Goal: Task Accomplishment & Management: Manage account settings

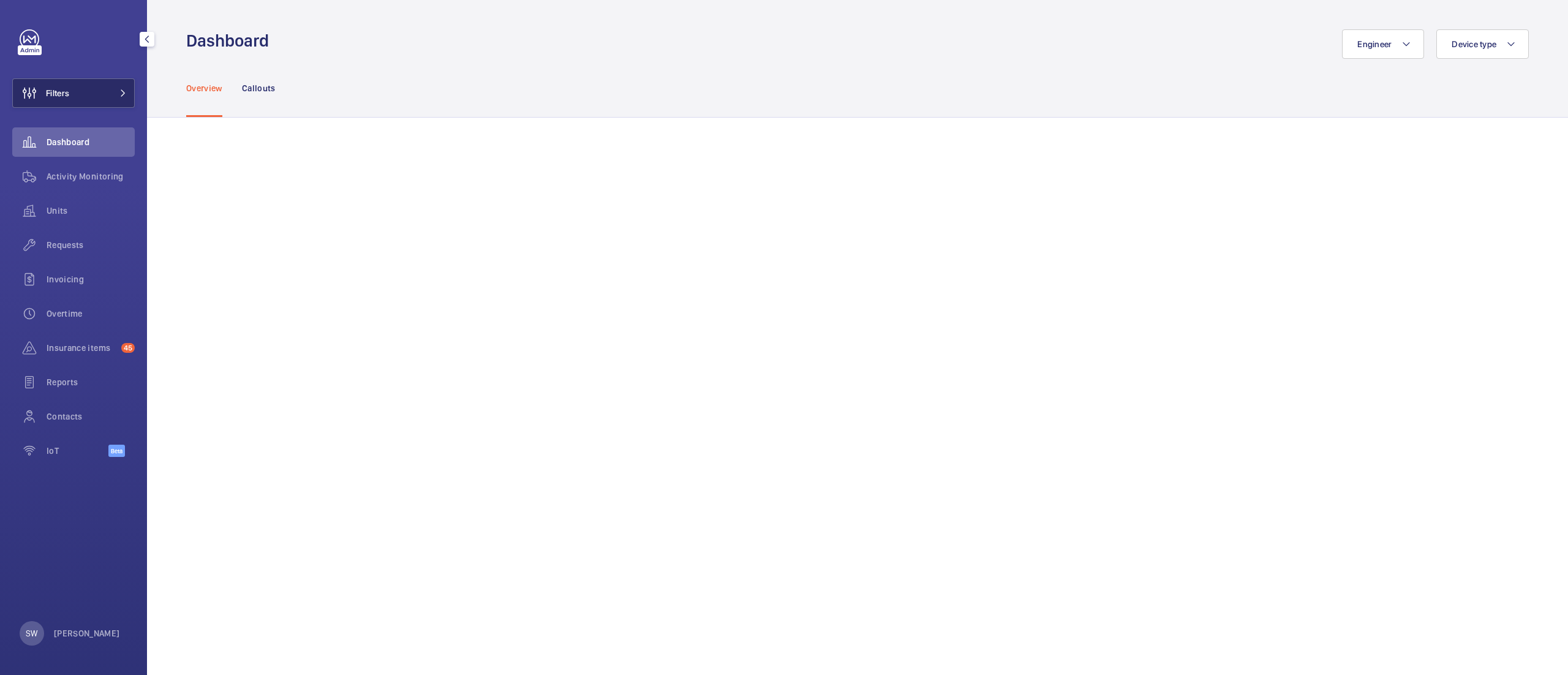
click at [94, 89] on button "Filters" at bounding box center [73, 93] width 122 height 29
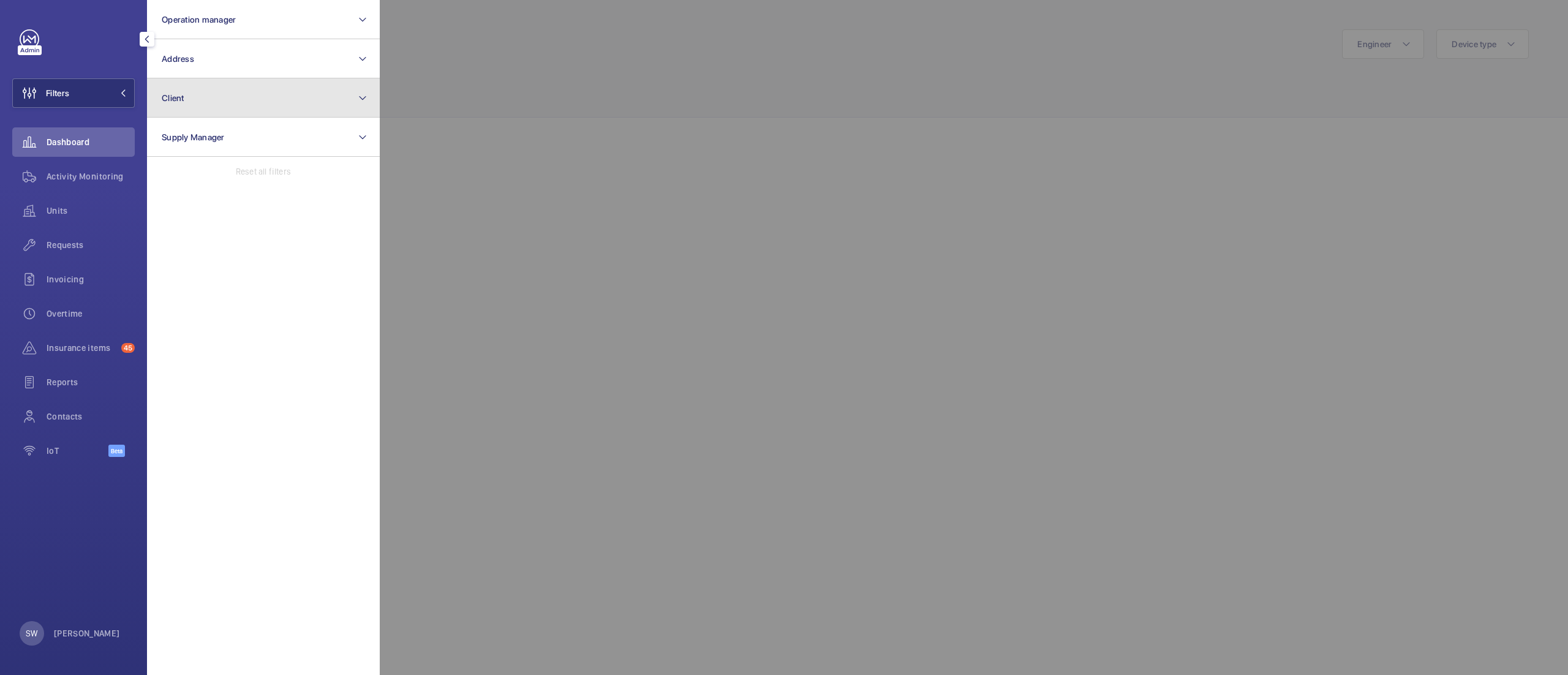
click at [250, 112] on button "Client" at bounding box center [264, 98] width 233 height 39
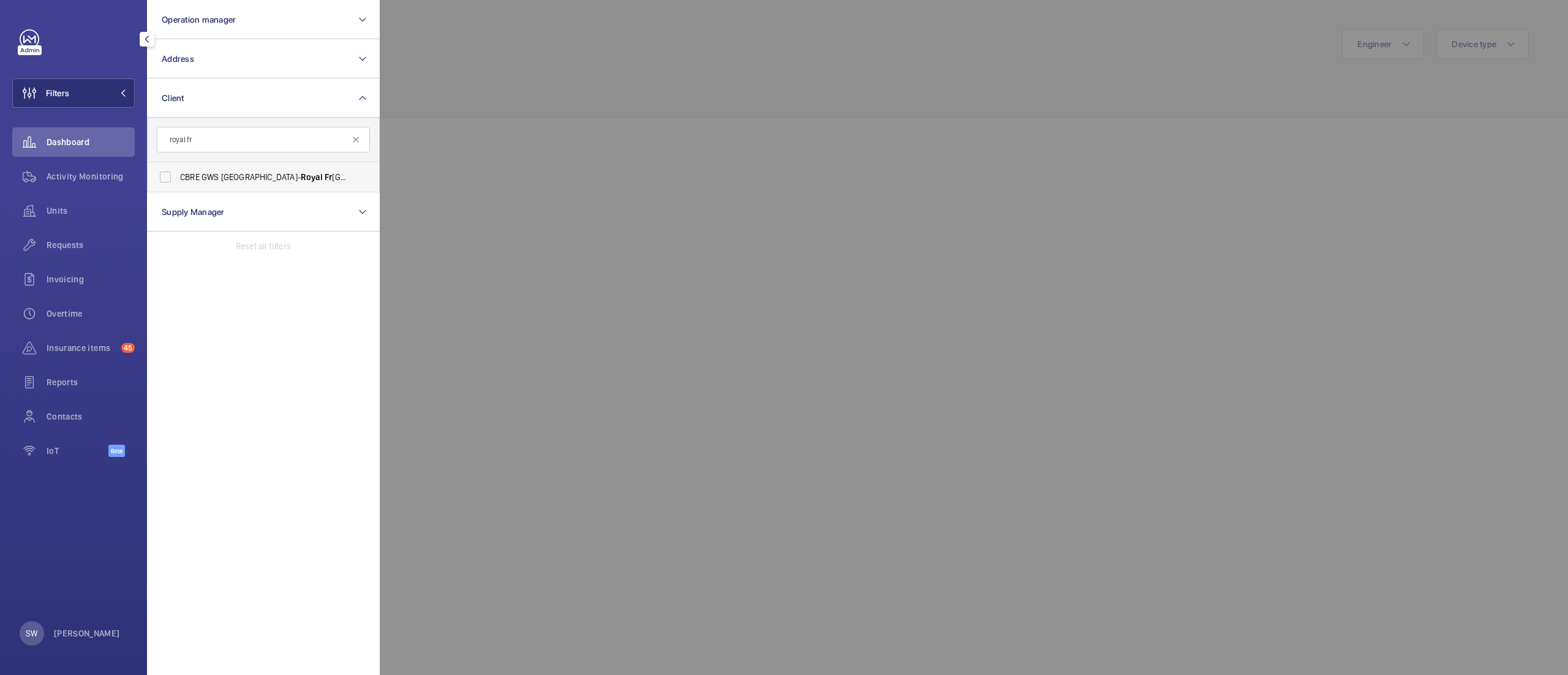
type input "royal fr"
click at [301, 173] on span "Royal" at bounding box center [311, 177] width 22 height 10
click at [177, 173] on input "CBRE GWS UK- [GEOGRAPHIC_DATA] [GEOGRAPHIC_DATA])" at bounding box center [165, 177] width 24 height 24
checkbox input "true"
click at [231, 143] on input "royal fr" at bounding box center [264, 140] width 213 height 26
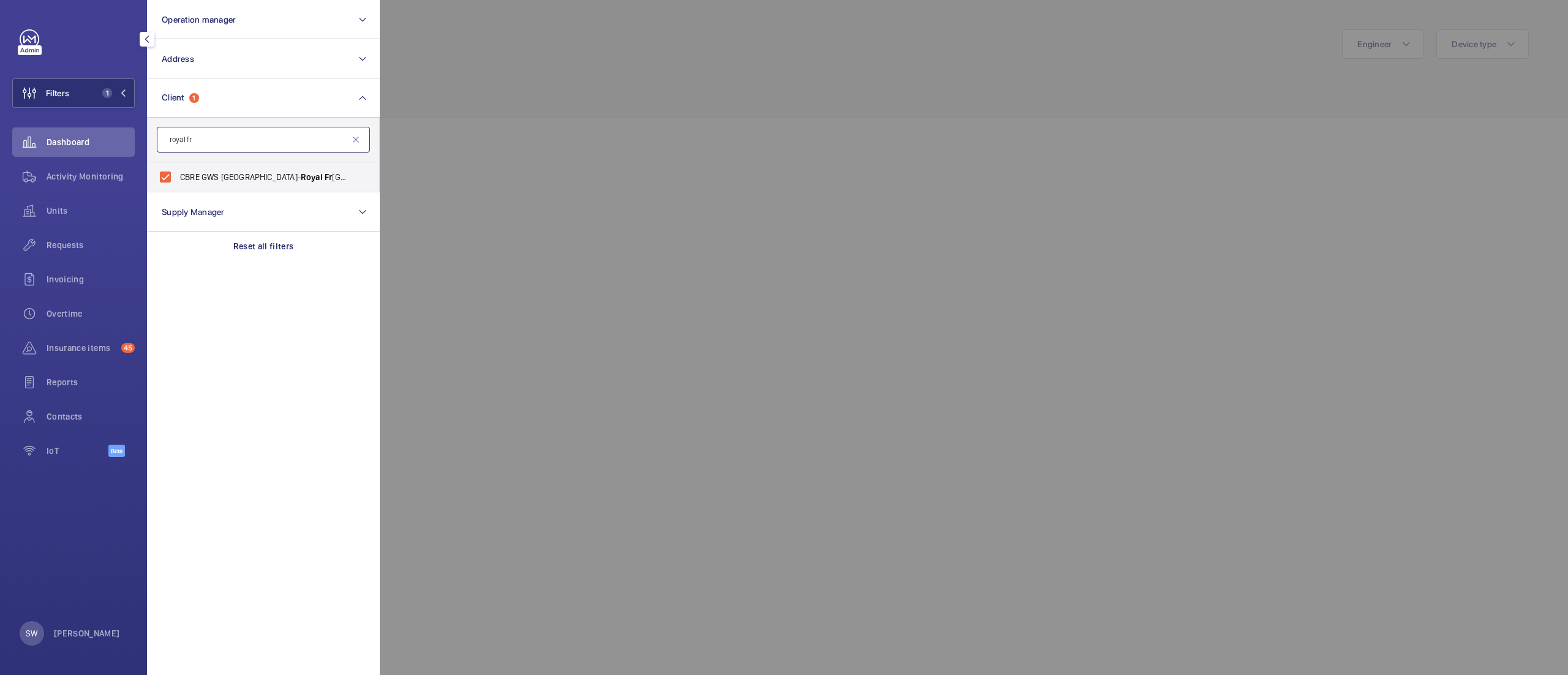
click at [231, 143] on input "royal fr" at bounding box center [264, 140] width 213 height 26
type input "chase far"
click at [214, 176] on span "CBRE GWS UK- [GEOGRAPHIC_DATA]" at bounding box center [264, 177] width 168 height 12
click at [177, 176] on input "CBRE GWS UK- [GEOGRAPHIC_DATA]" at bounding box center [165, 177] width 24 height 24
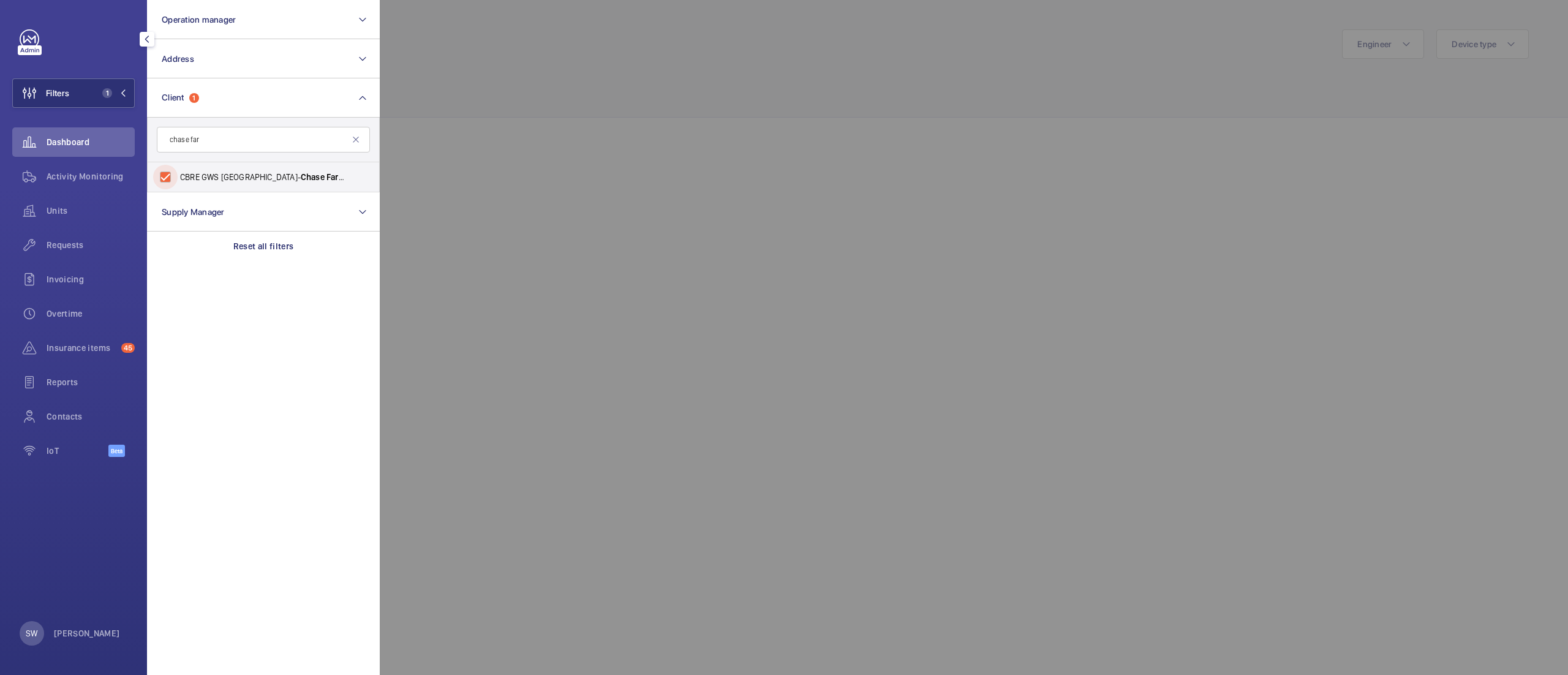
checkbox input "true"
click at [698, 166] on div at bounding box center [1164, 338] width 1568 height 675
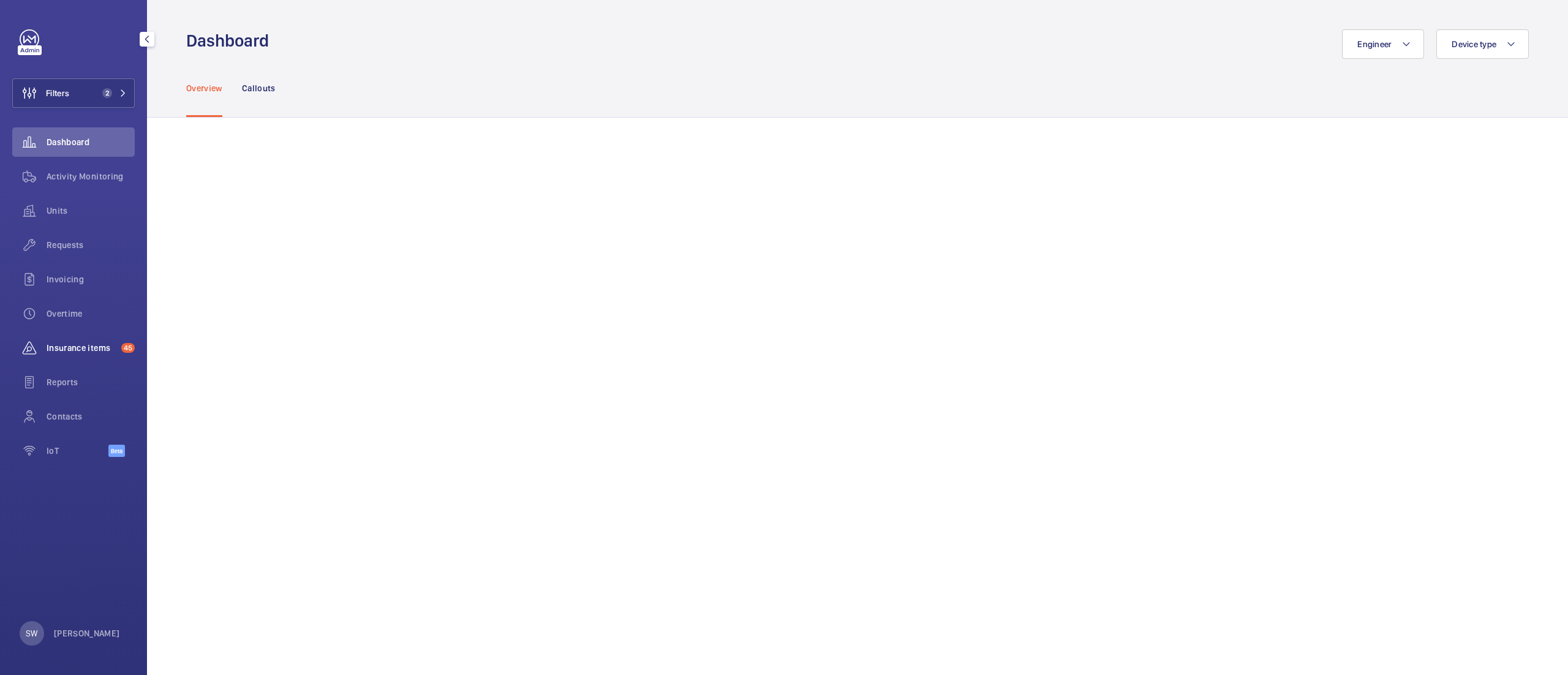
click at [69, 343] on span "Insurance items" at bounding box center [82, 347] width 69 height 12
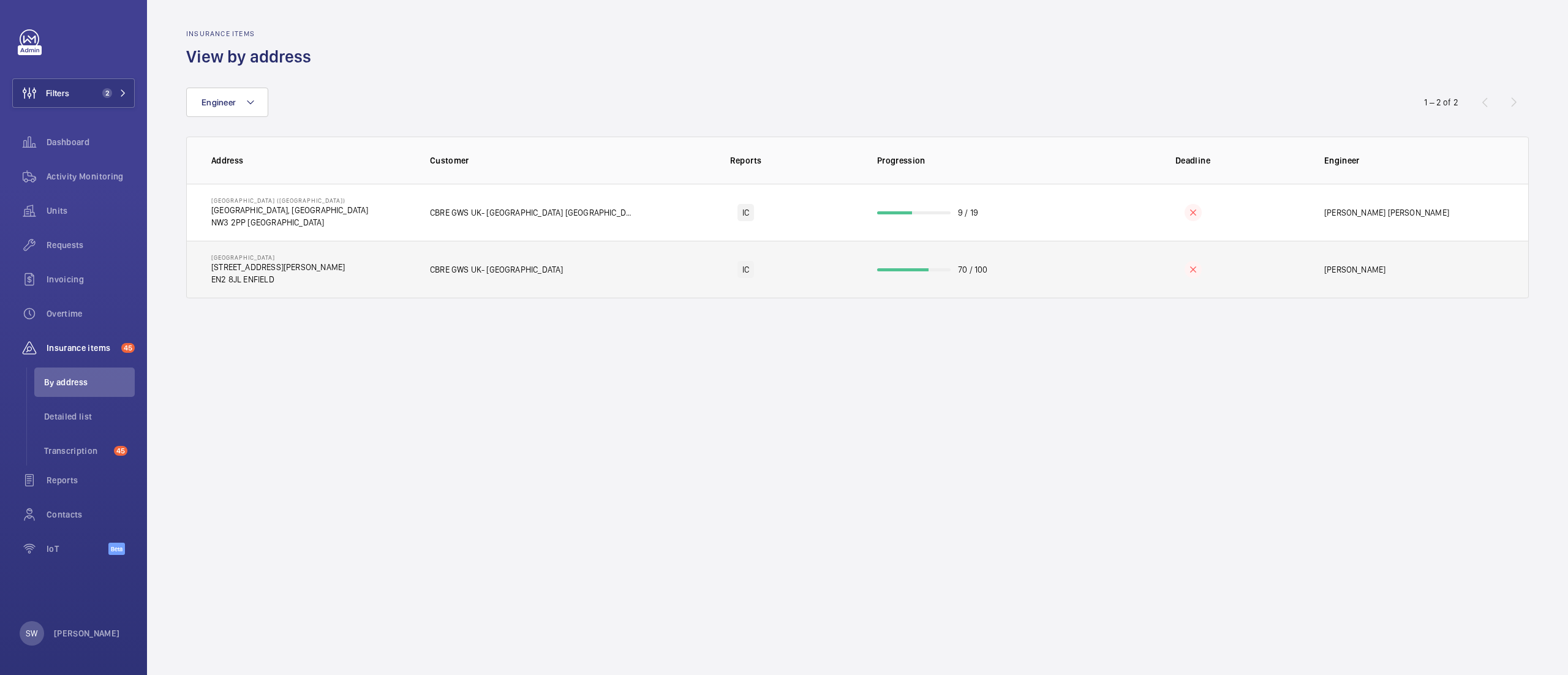
click at [961, 280] on td "70 / 100" at bounding box center [969, 270] width 224 height 57
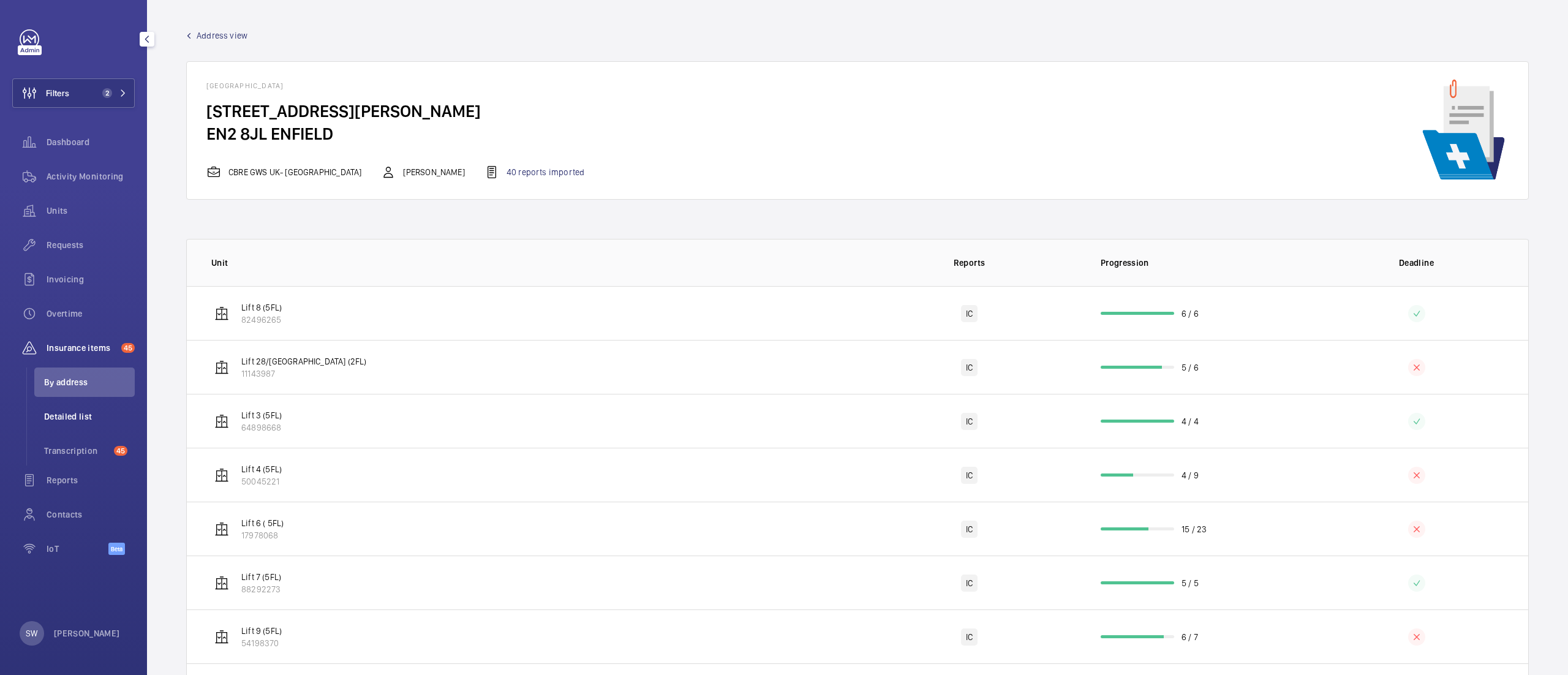
click at [99, 418] on span "Detailed list" at bounding box center [89, 416] width 91 height 12
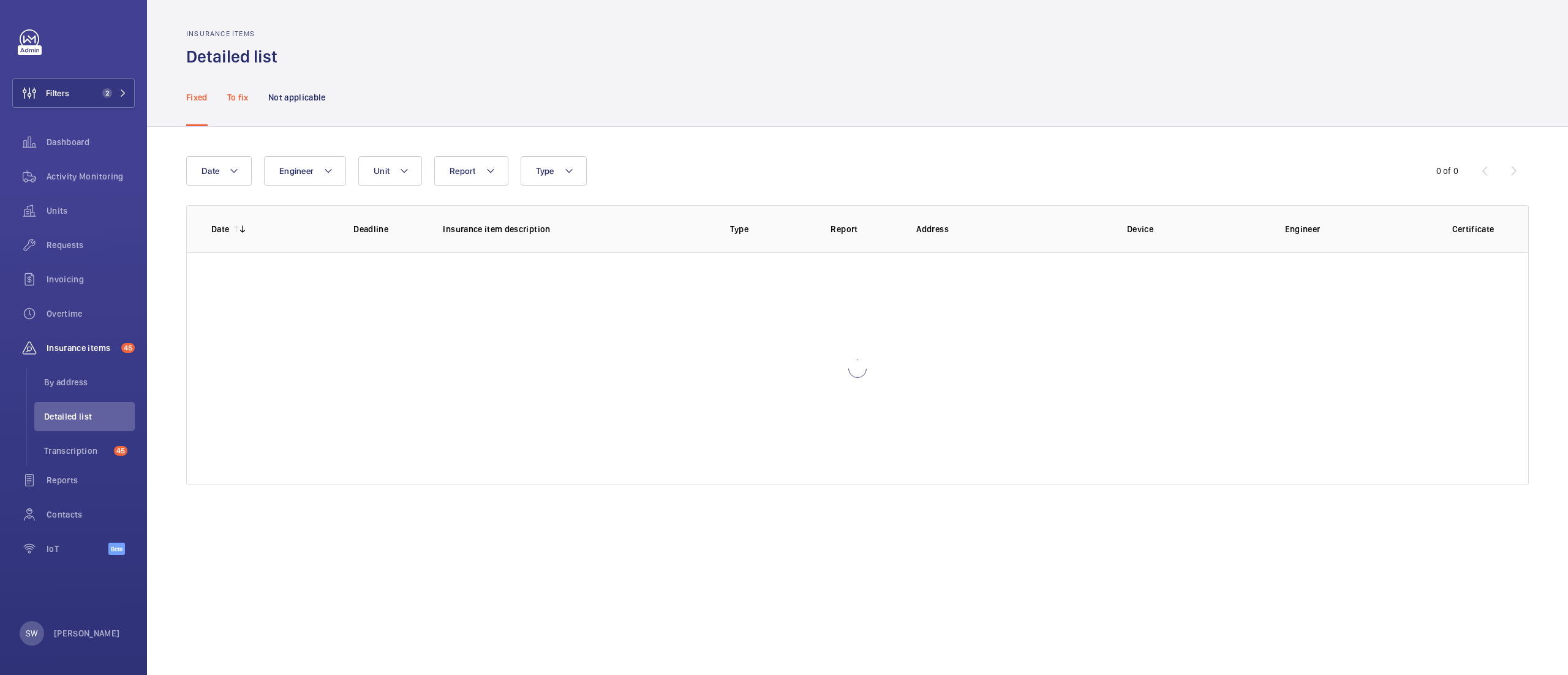
click at [241, 98] on p "To fix" at bounding box center [238, 97] width 21 height 12
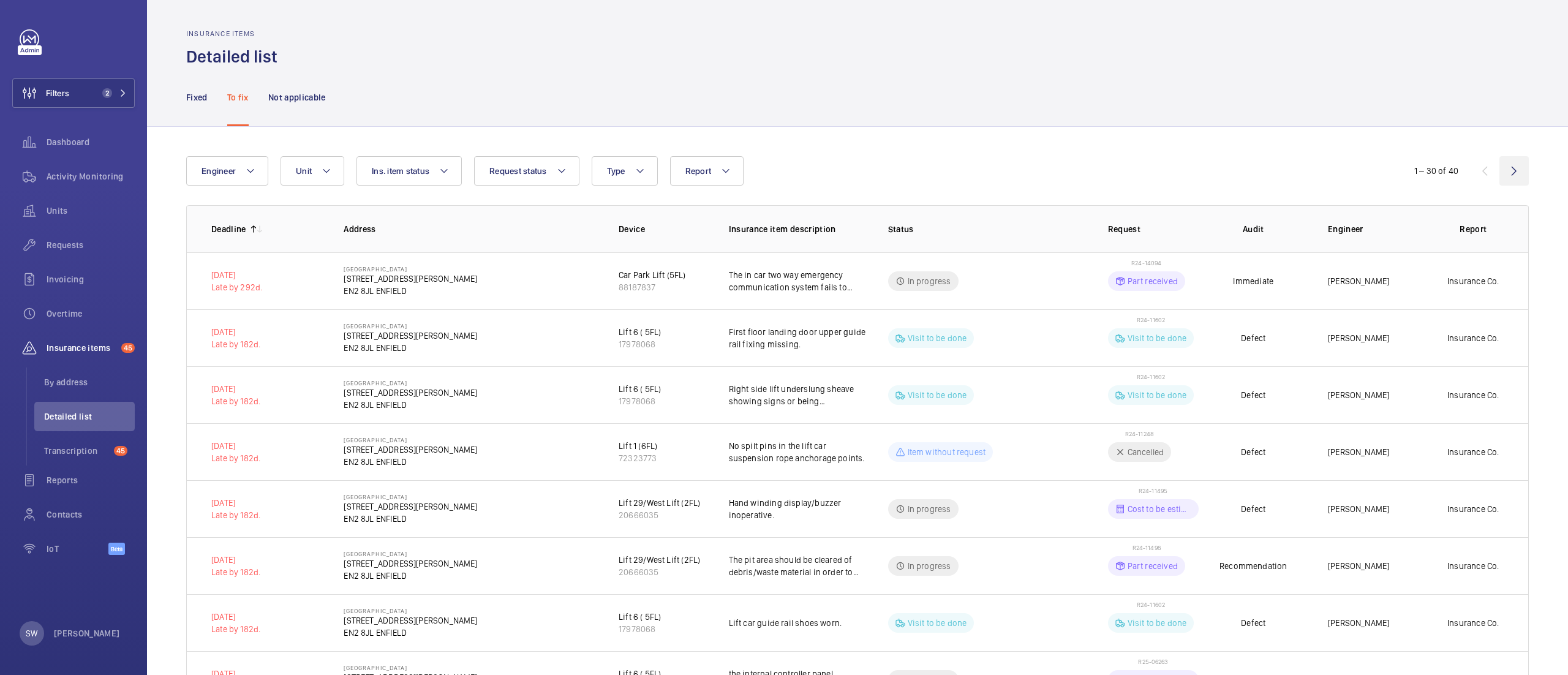
click at [1499, 165] on wm-front-icon-button at bounding box center [1514, 171] width 29 height 29
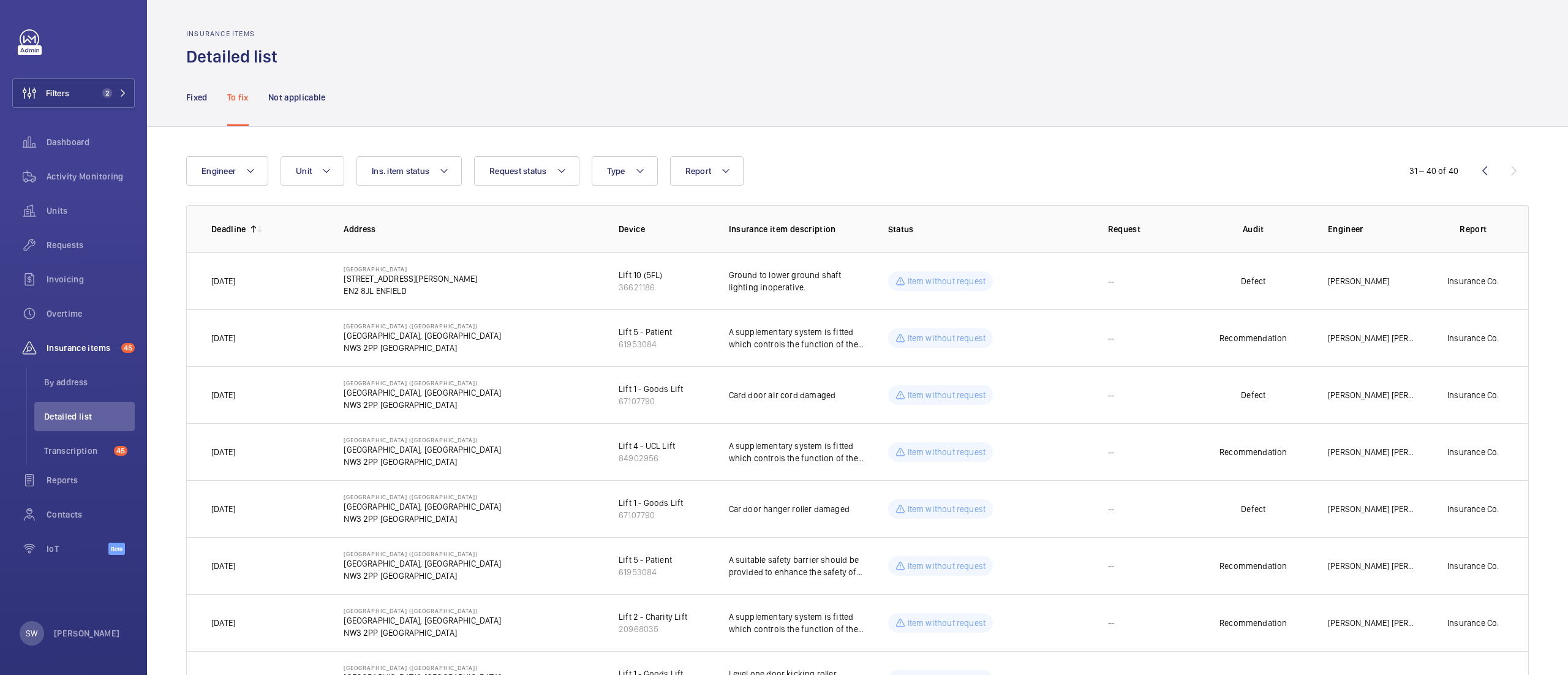
scroll to position [180, 0]
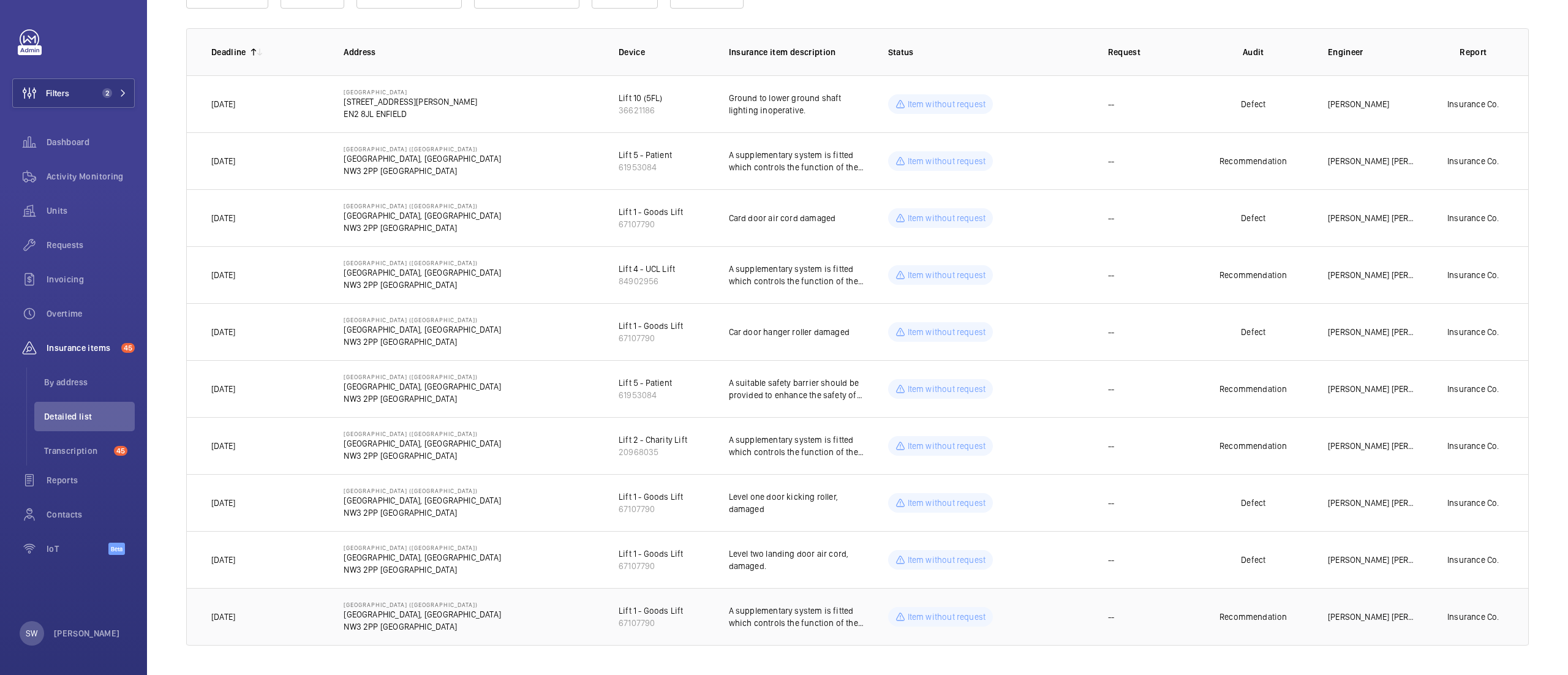
click at [775, 604] on p "A supplementary system is fitted which controls the function of the lift in the…" at bounding box center [798, 616] width 140 height 24
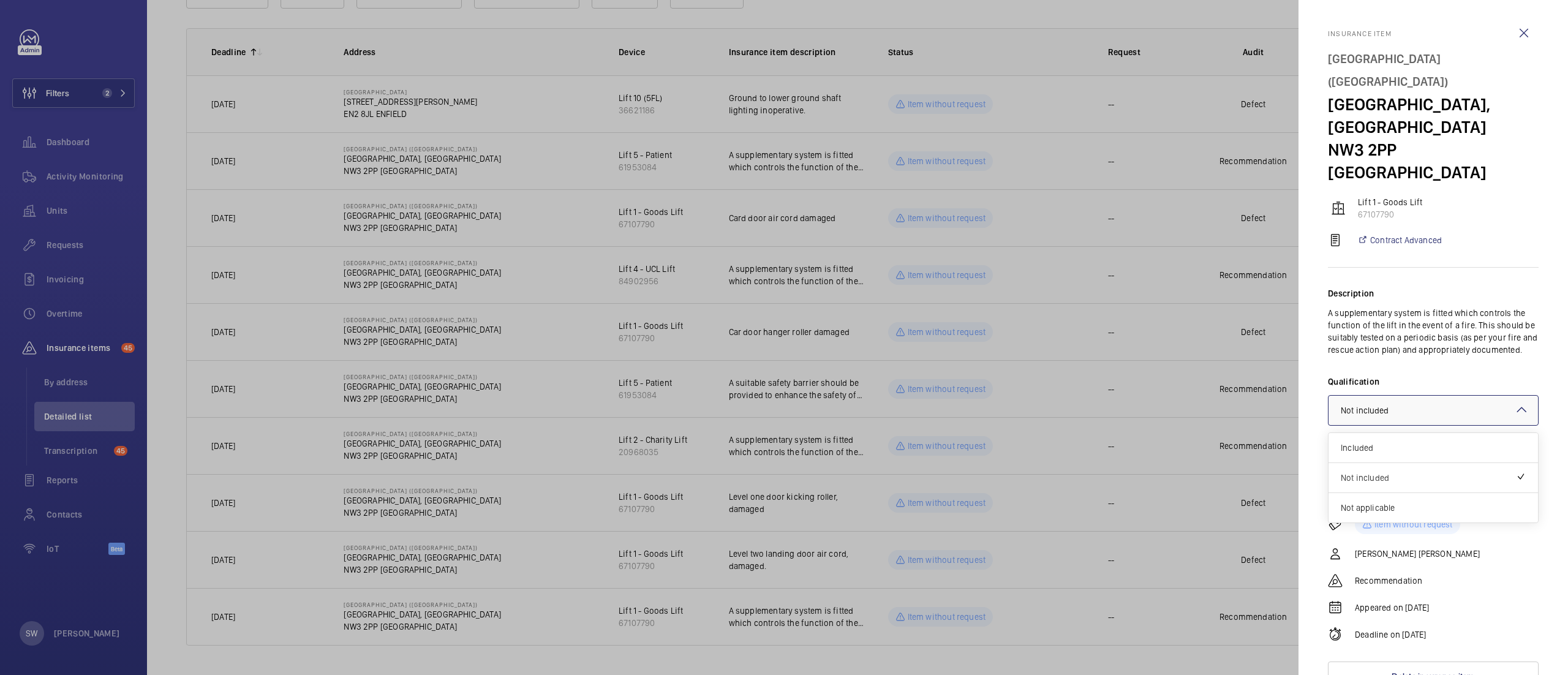
click at [1458, 396] on div at bounding box center [1433, 410] width 209 height 29
click at [1390, 493] on div "Not applicable" at bounding box center [1433, 507] width 209 height 29
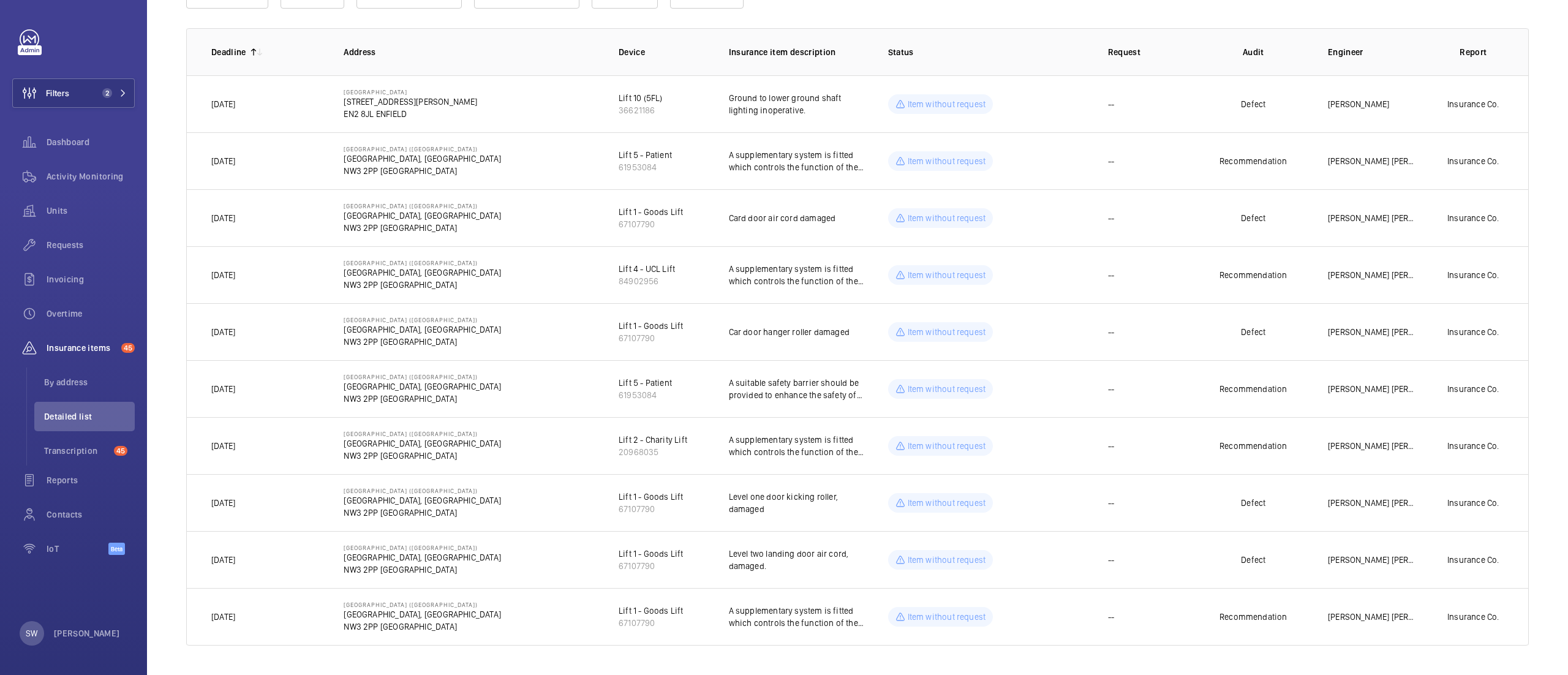
scroll to position [0, 0]
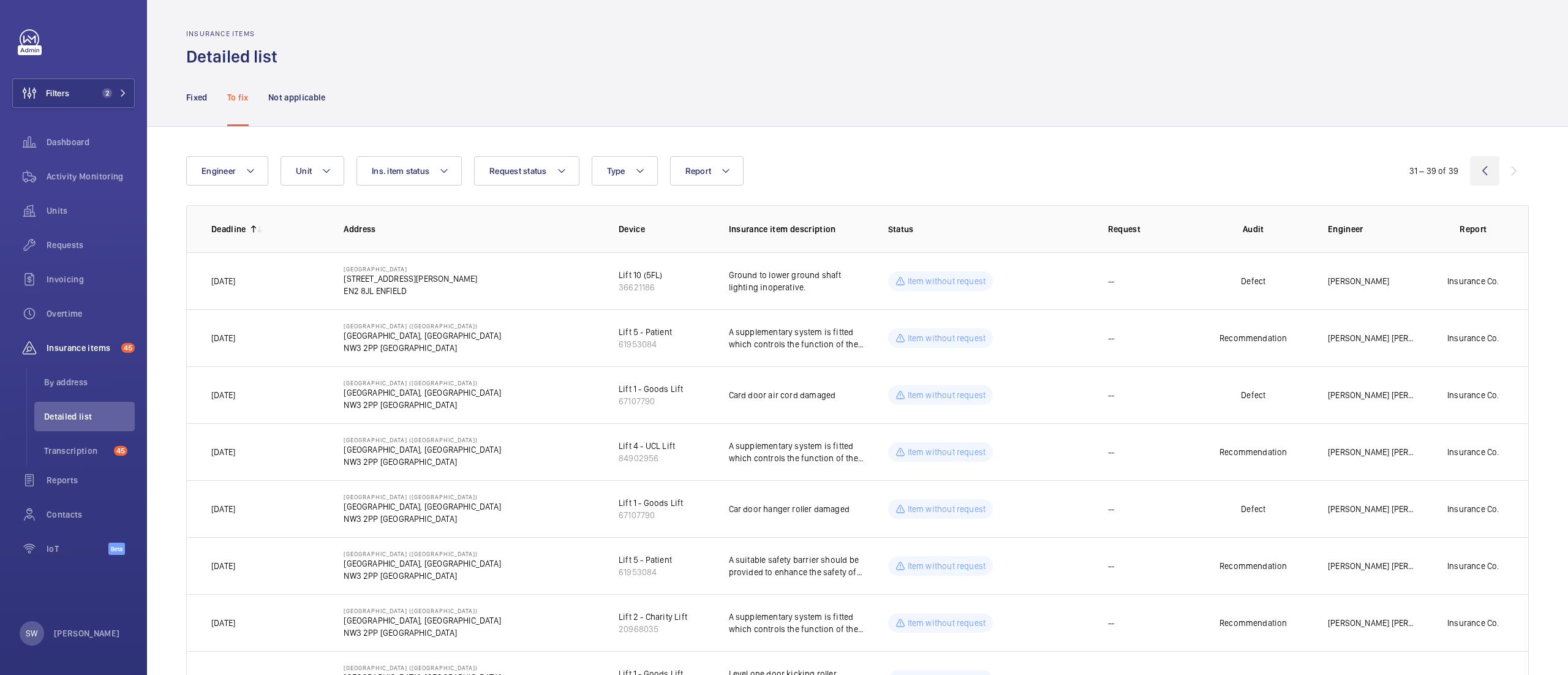
click at [1470, 171] on wm-front-icon-button at bounding box center [1484, 171] width 29 height 29
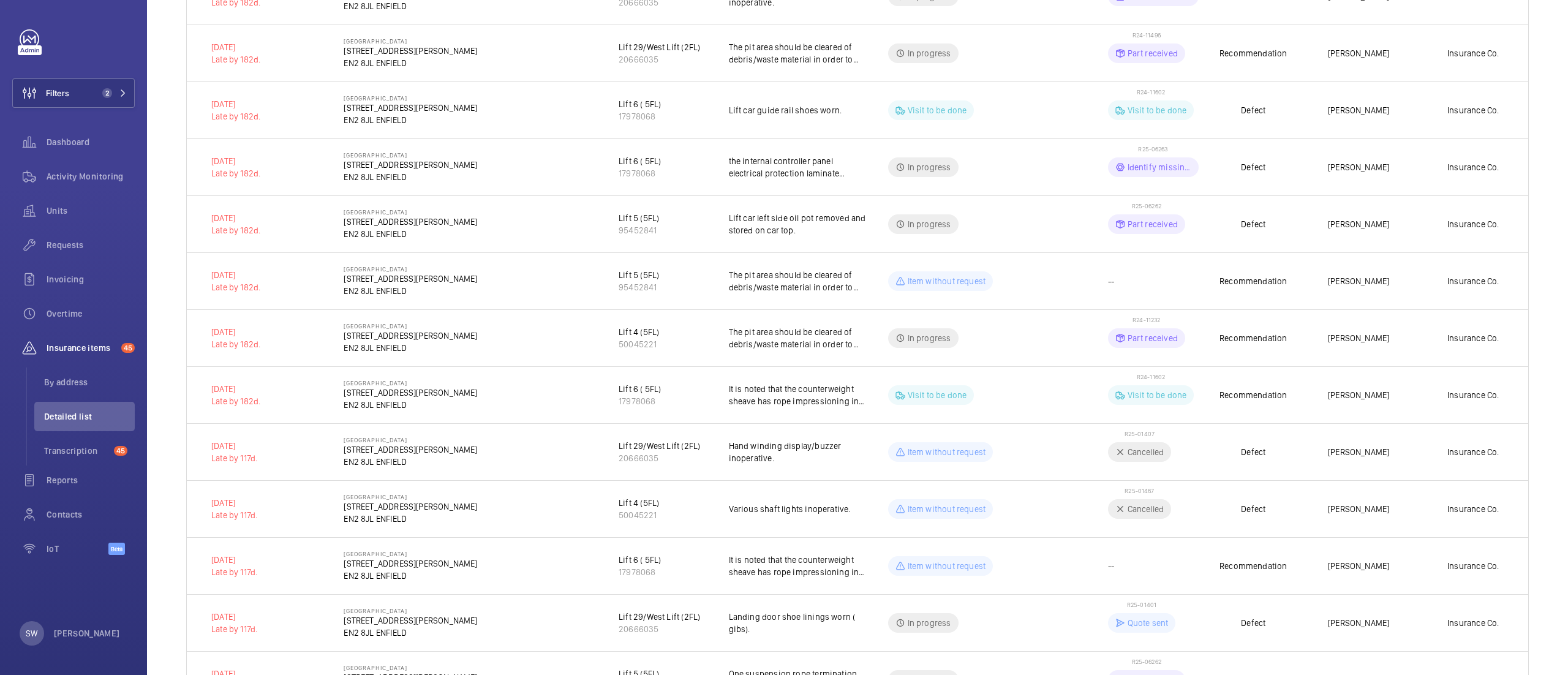
scroll to position [515, 0]
click at [1287, 219] on td "Defect" at bounding box center [1253, 220] width 110 height 57
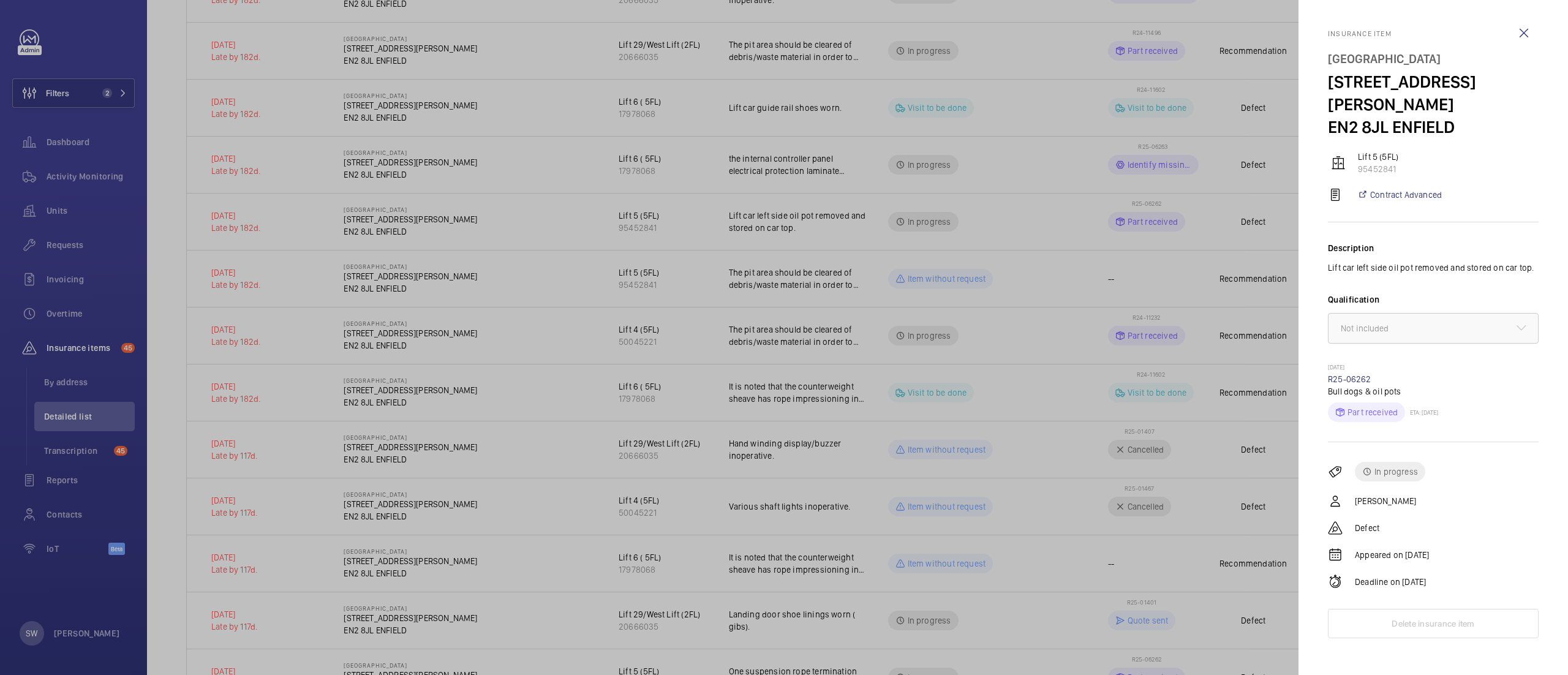
click at [1143, 362] on div at bounding box center [784, 338] width 1568 height 675
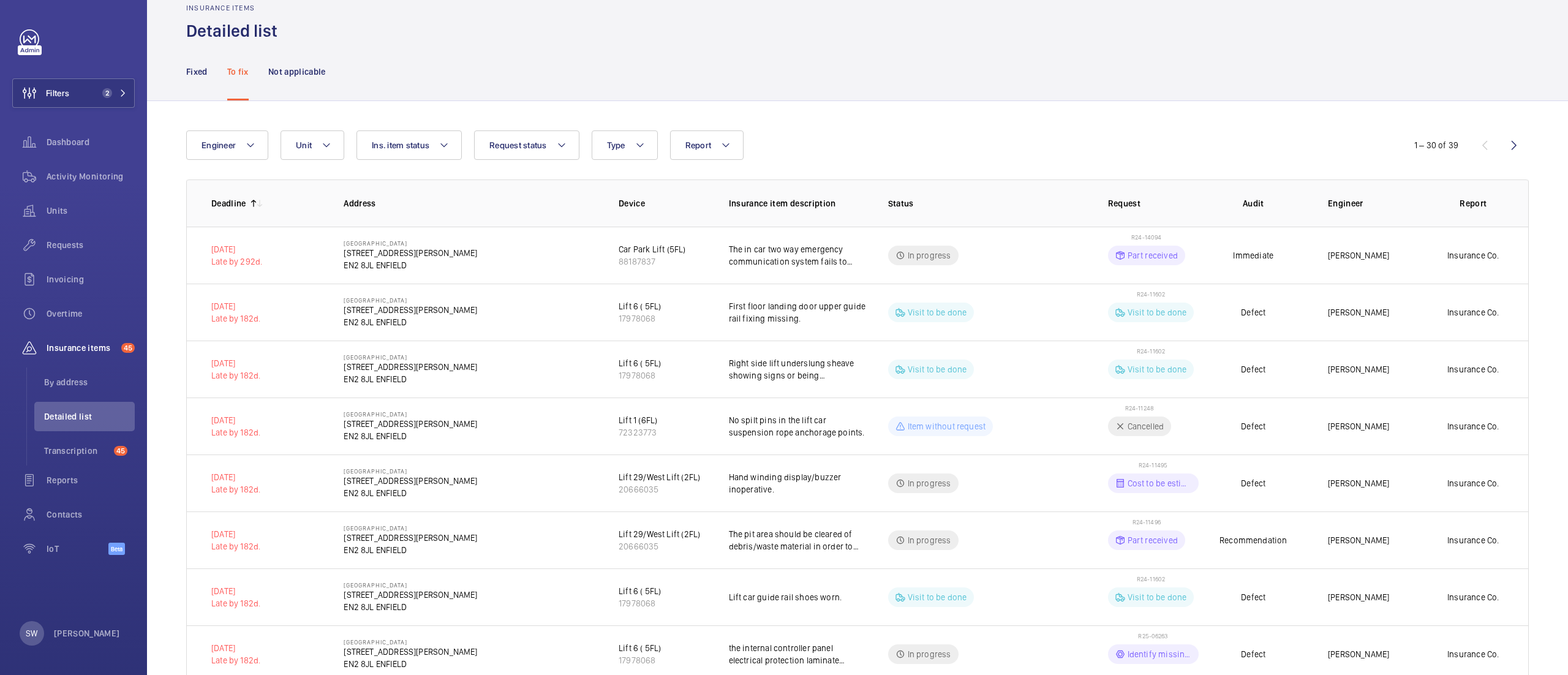
scroll to position [0, 0]
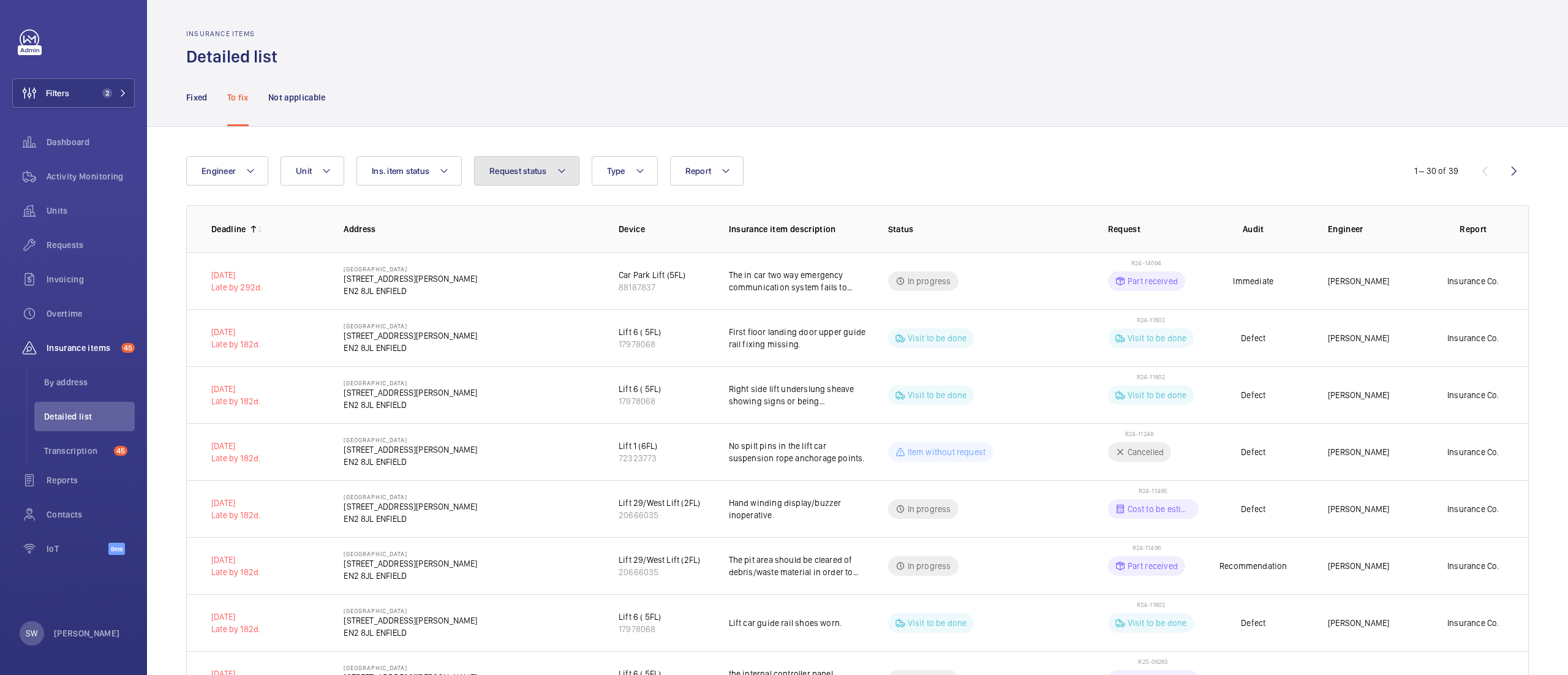
click at [491, 164] on button "Request status" at bounding box center [526, 171] width 105 height 29
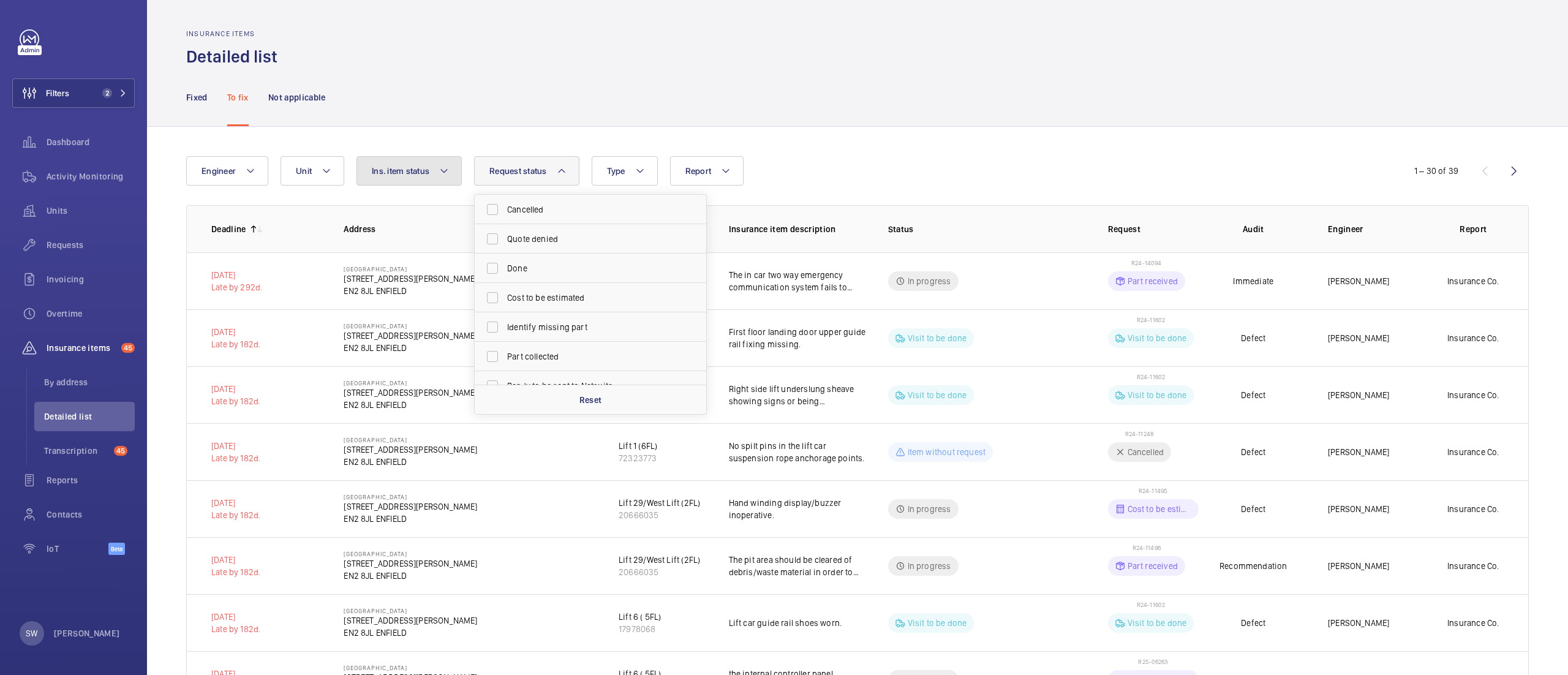
click at [402, 166] on span "Ins. item status" at bounding box center [400, 171] width 57 height 10
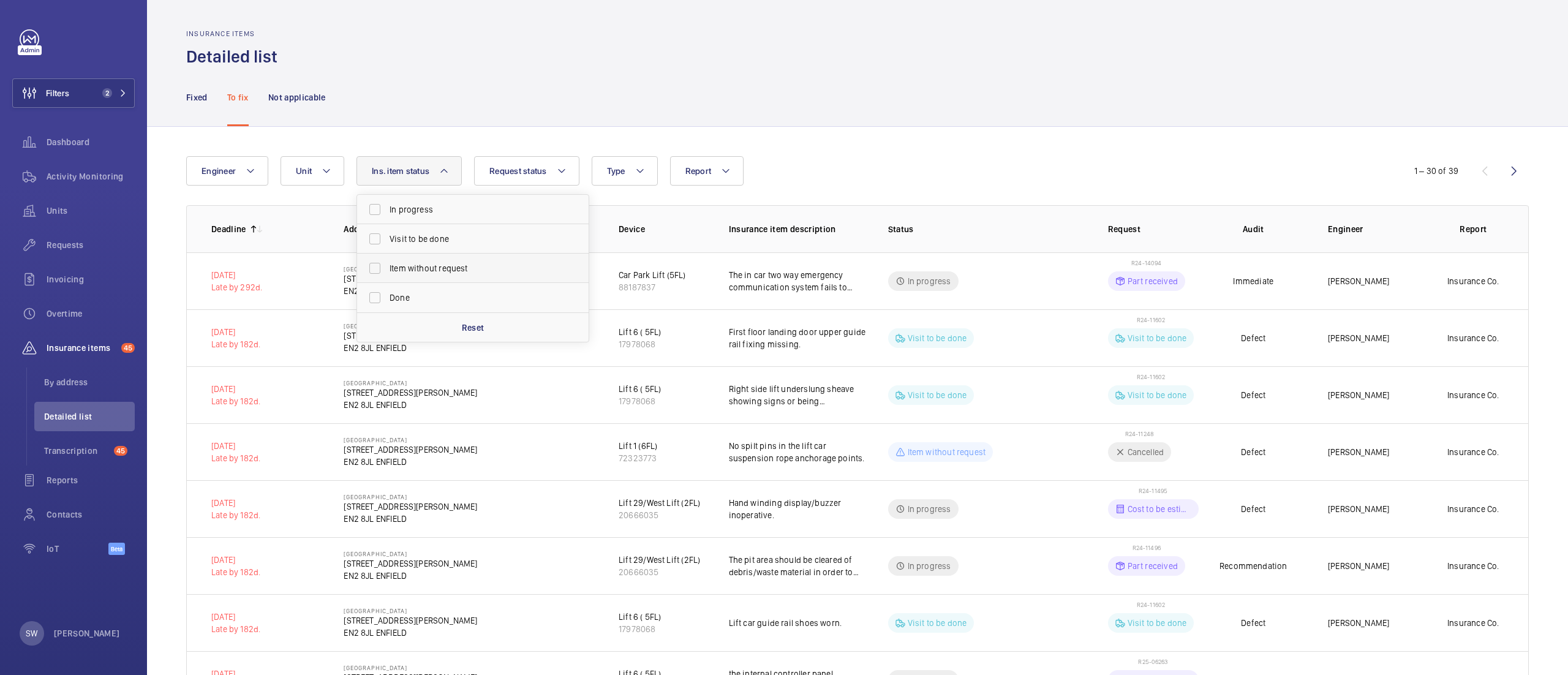
click at [398, 270] on span "Item without request" at bounding box center [474, 268] width 168 height 12
click at [387, 270] on input "Item without request" at bounding box center [375, 268] width 24 height 24
checkbox input "true"
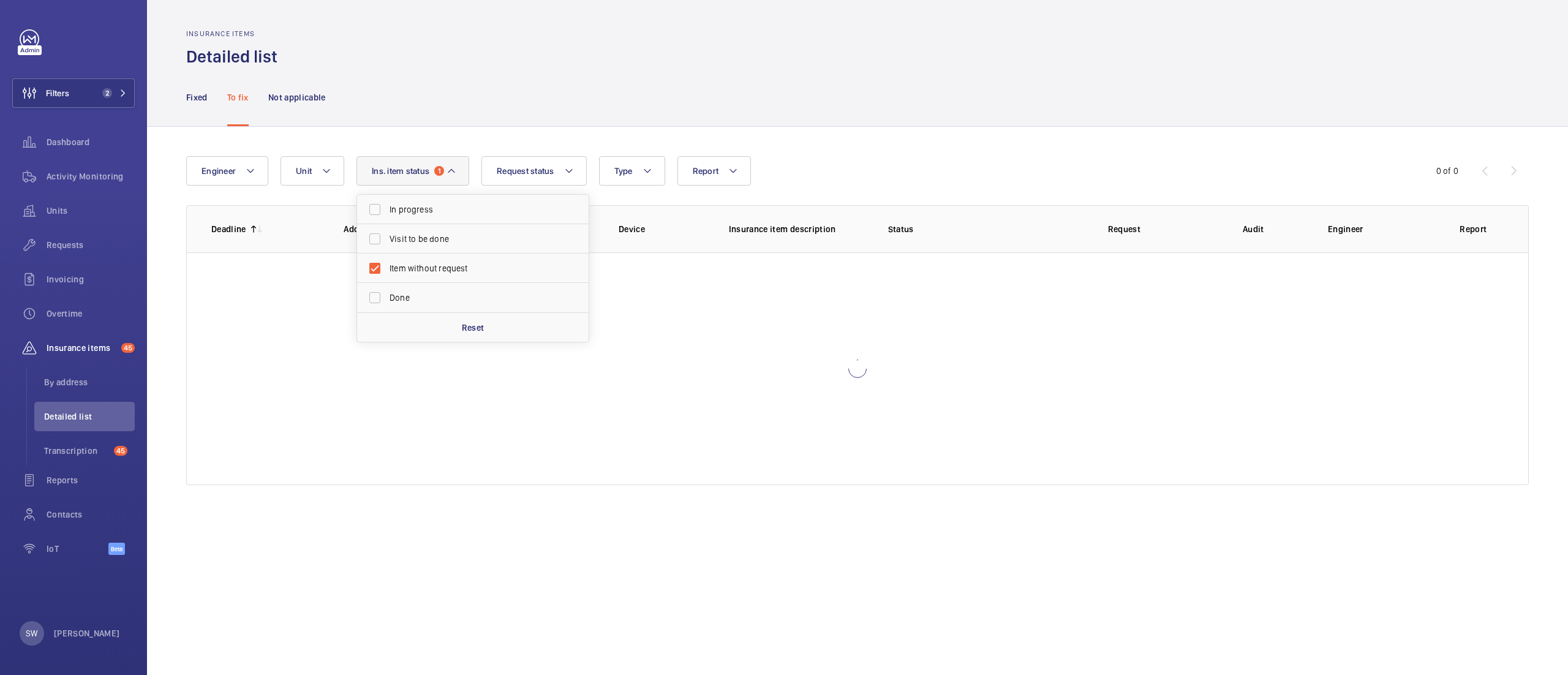
click at [1056, 149] on div "Engineer Unit Report Request status Ins. item status 1 In progress Visit to be …" at bounding box center [857, 320] width 1421 height 387
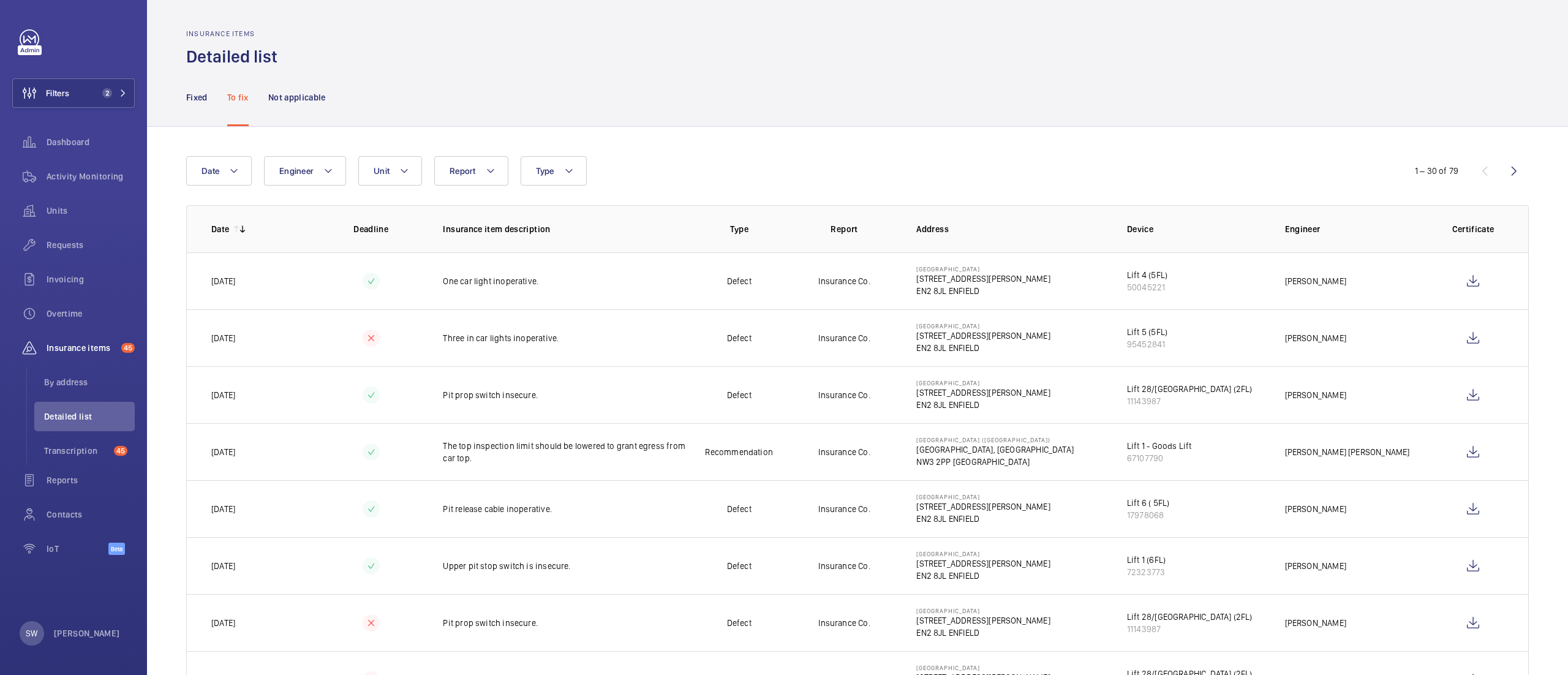
drag, startPoint x: 1534, startPoint y: 142, endPoint x: 995, endPoint y: 124, distance: 539.3
click at [995, 124] on div "Fixed To fix Not applicable" at bounding box center [857, 97] width 1342 height 58
click at [73, 382] on span "By address" at bounding box center [89, 382] width 91 height 12
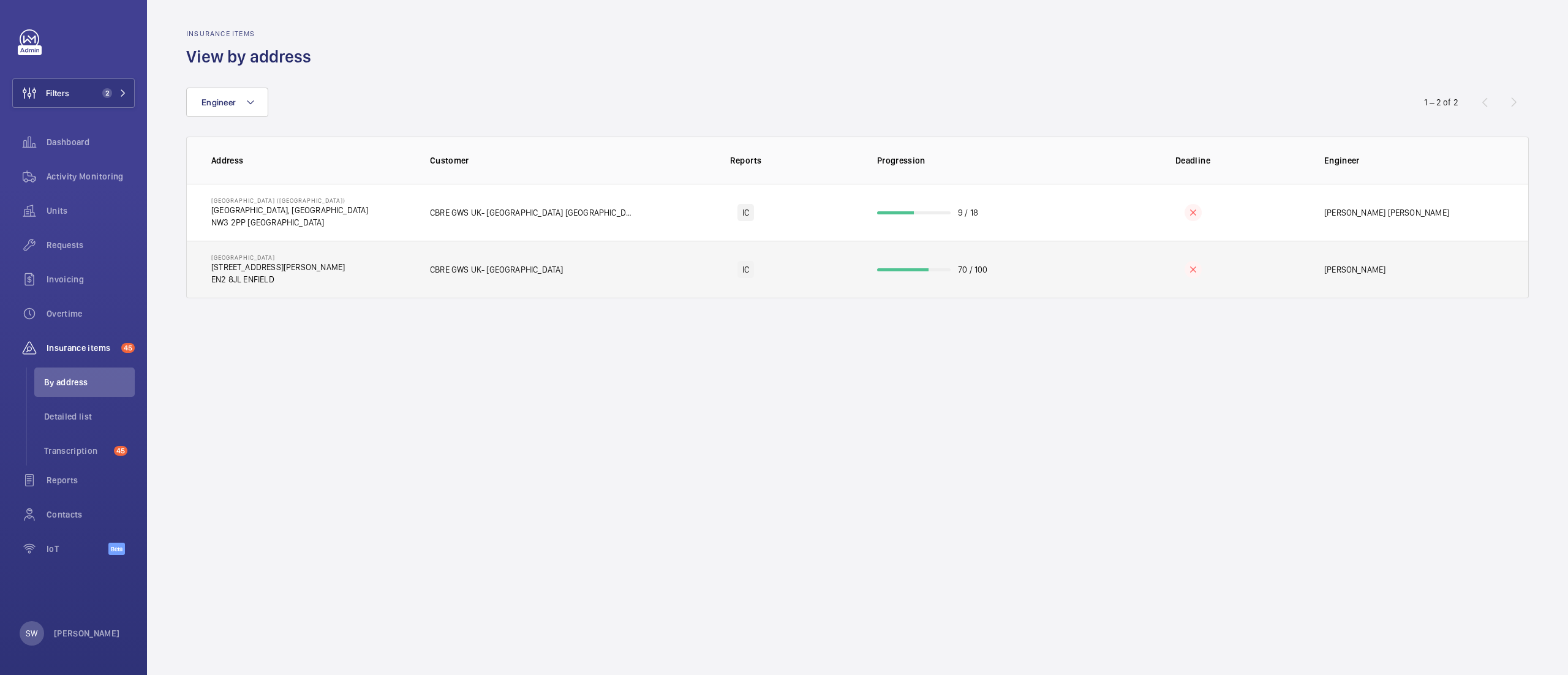
click at [863, 272] on td "70 / 100" at bounding box center [969, 270] width 224 height 57
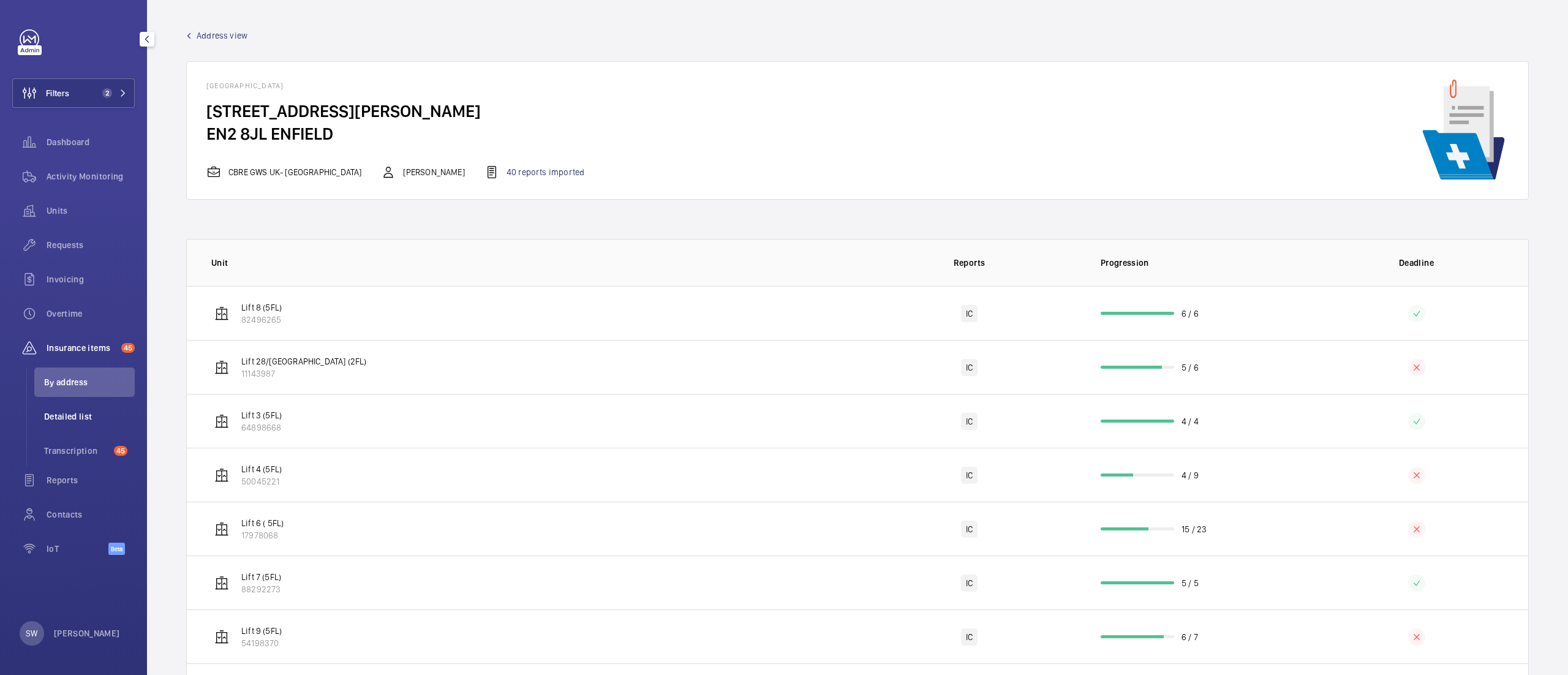
click at [86, 426] on li "Detailed list" at bounding box center [84, 416] width 100 height 29
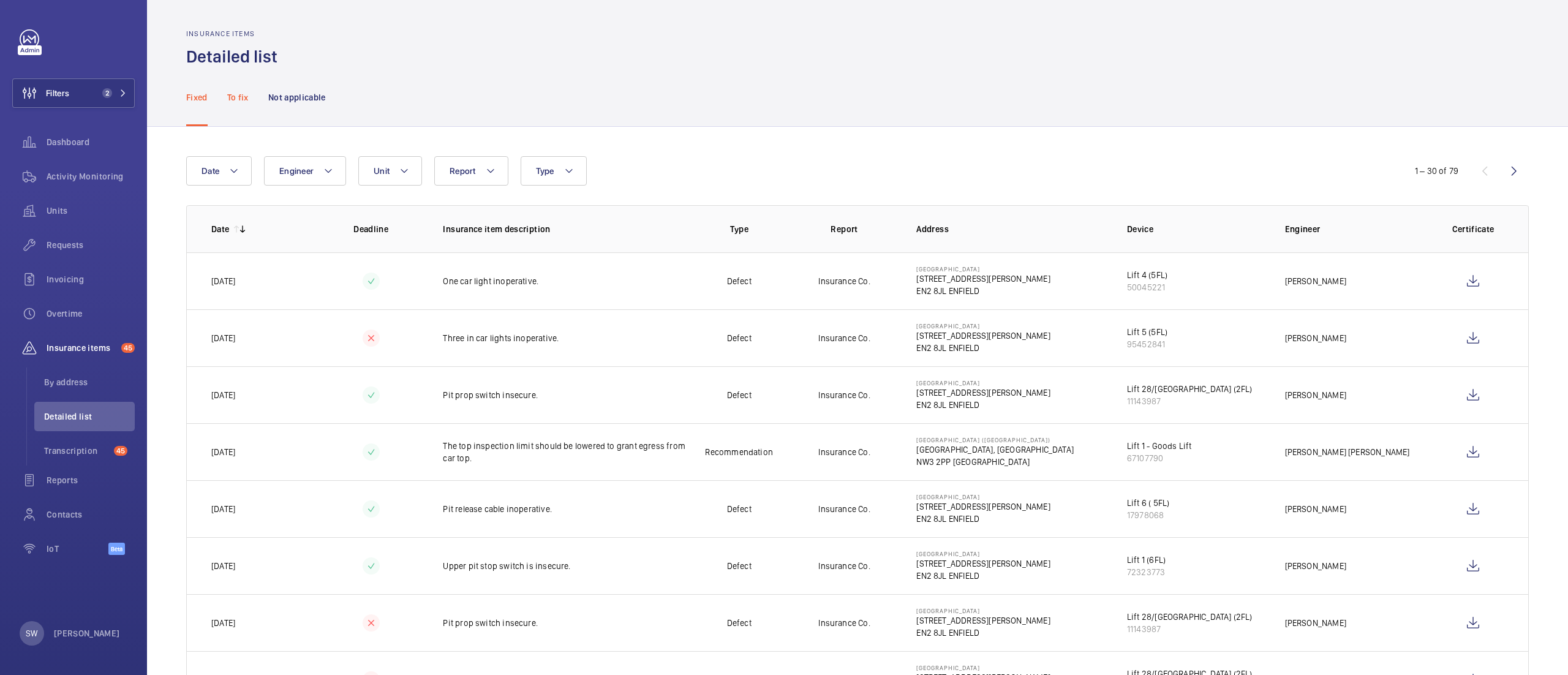
click at [241, 102] on p "To fix" at bounding box center [238, 97] width 21 height 12
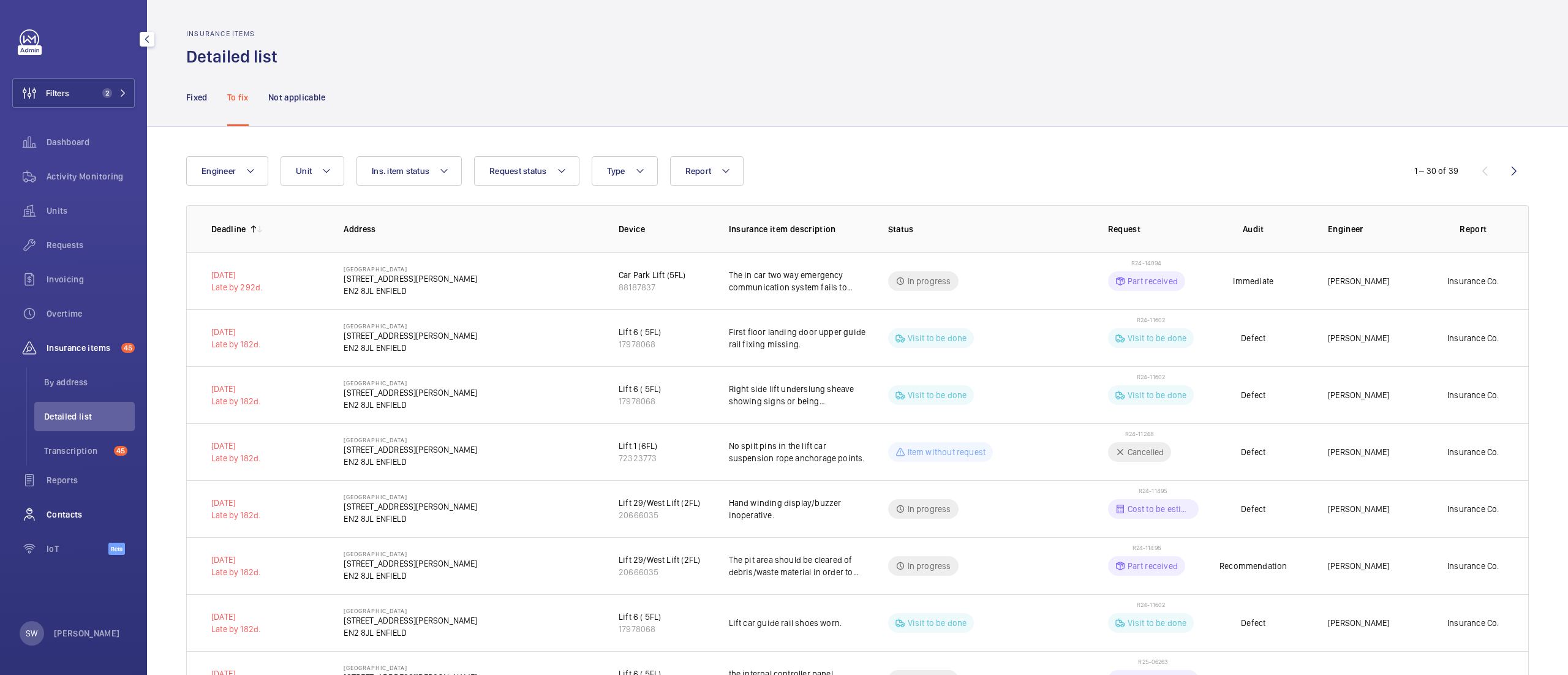
click at [73, 510] on span "Contacts" at bounding box center [91, 514] width 88 height 12
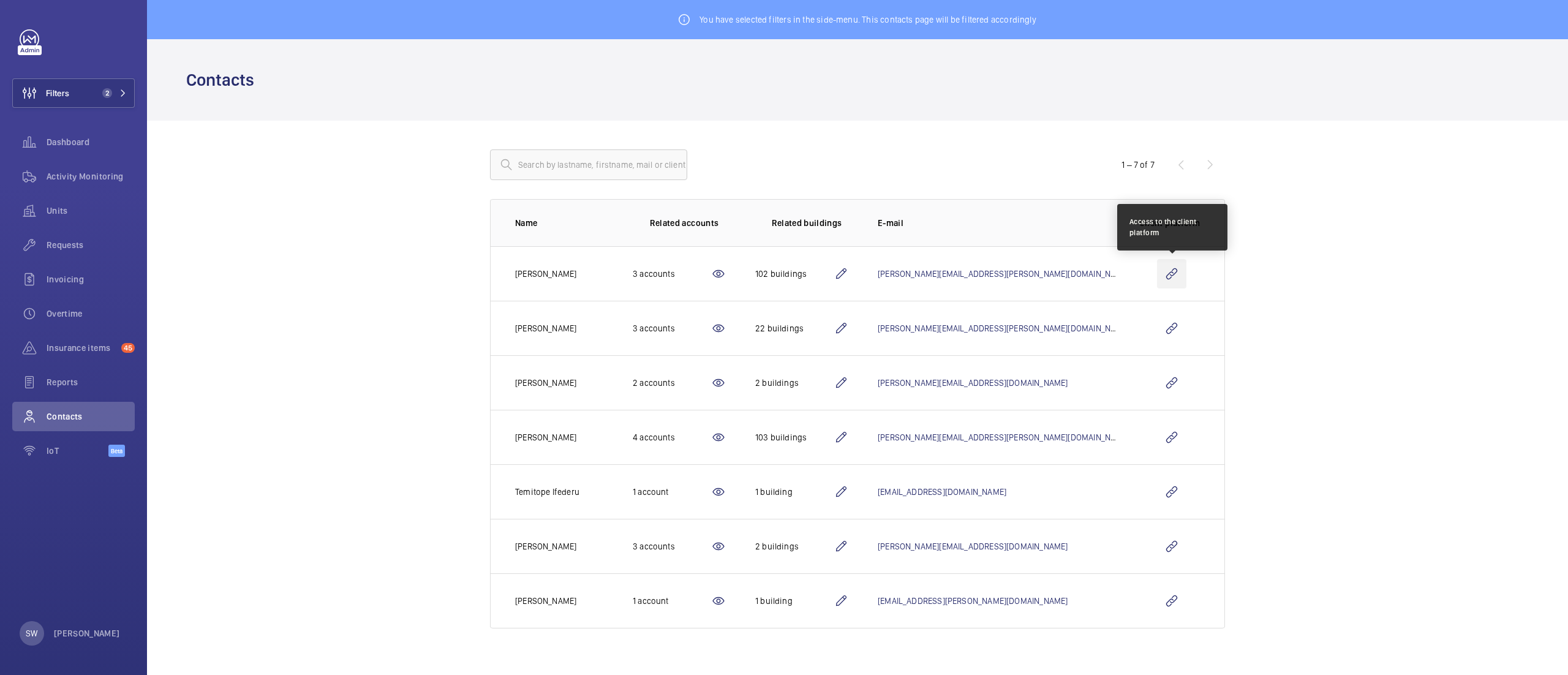
click at [1171, 283] on wm-front-icon-button at bounding box center [1171, 273] width 29 height 29
